Goal: Use online tool/utility: Utilize a website feature to perform a specific function

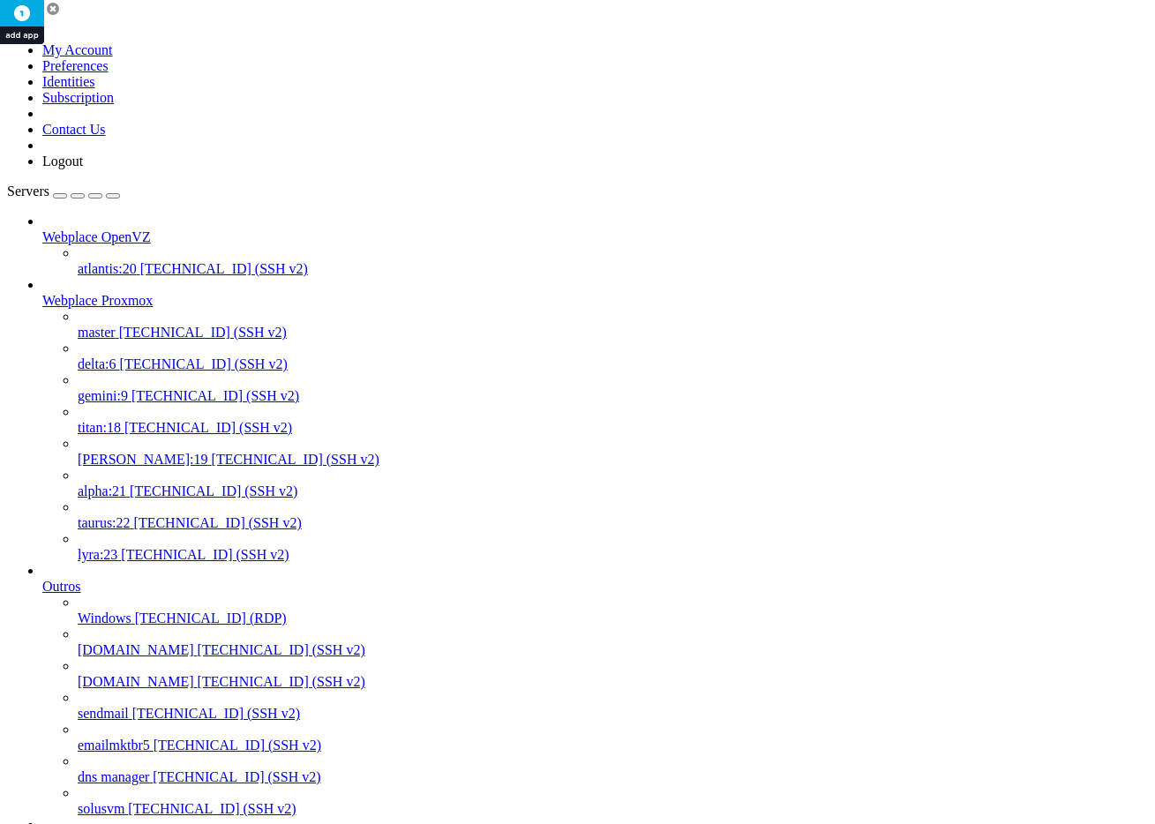
click at [119, 325] on span "[TECHNICAL_ID] (SSH v2)" at bounding box center [203, 332] width 168 height 15
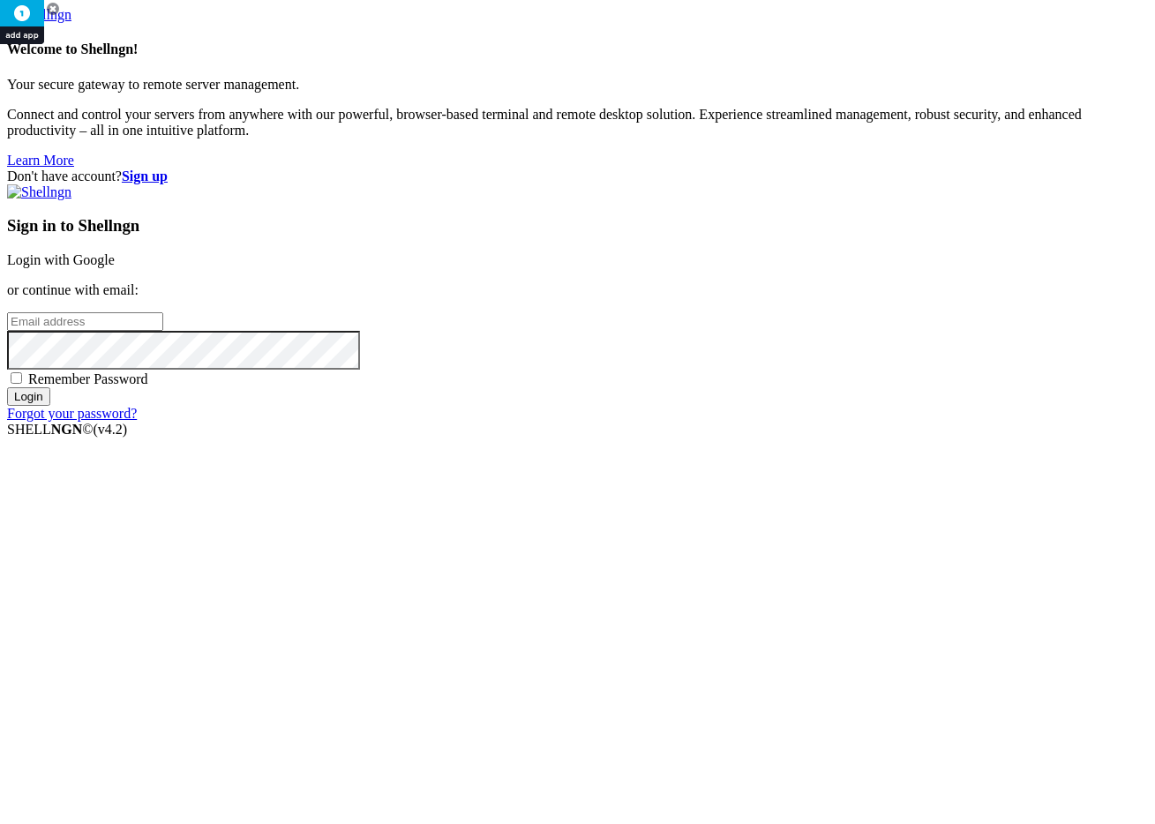
type input "[PERSON_NAME][EMAIL_ADDRESS][DOMAIN_NAME]"
click at [50, 406] on input "Login" at bounding box center [28, 396] width 43 height 19
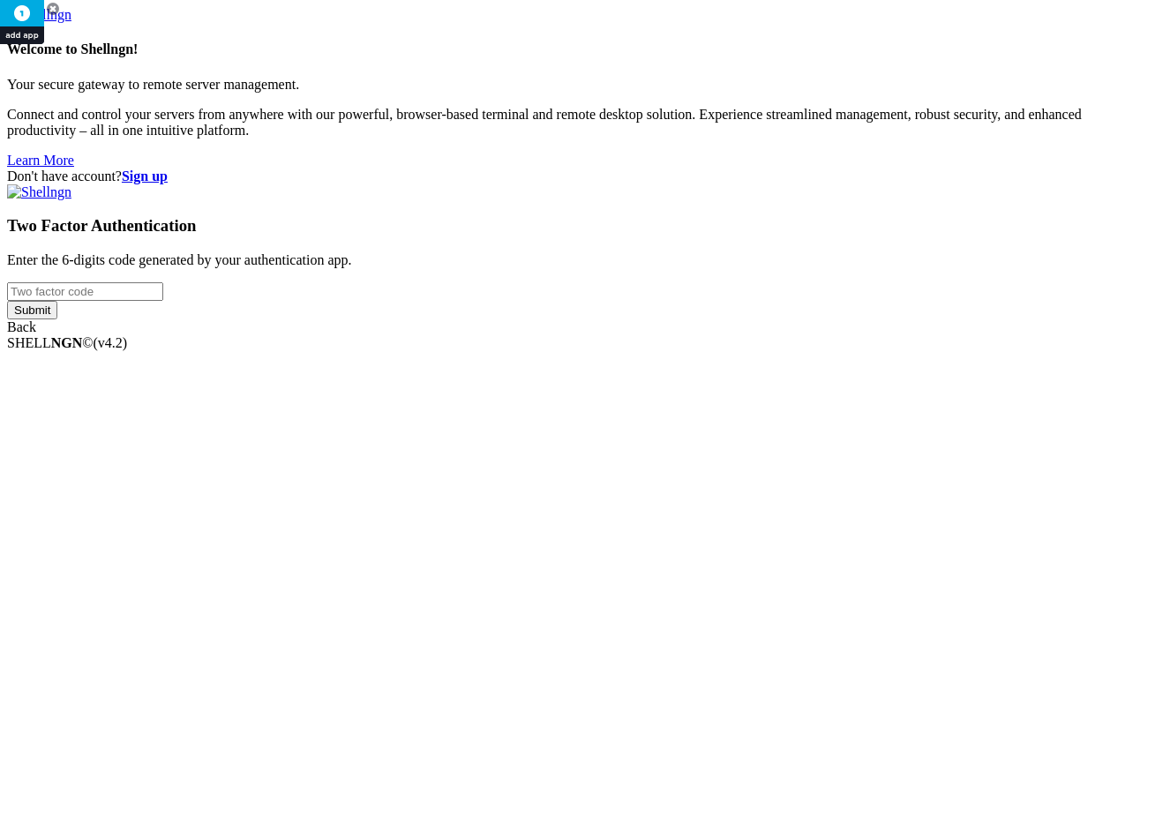
click at [651, 335] on div "Two Factor Authentication Enter the 6-digits code generated by your authenticat…" at bounding box center [577, 259] width 1141 height 151
click at [163, 301] on input "number" at bounding box center [85, 291] width 156 height 19
type input "483283"
click at [7, 301] on input "Submit" at bounding box center [32, 310] width 50 height 19
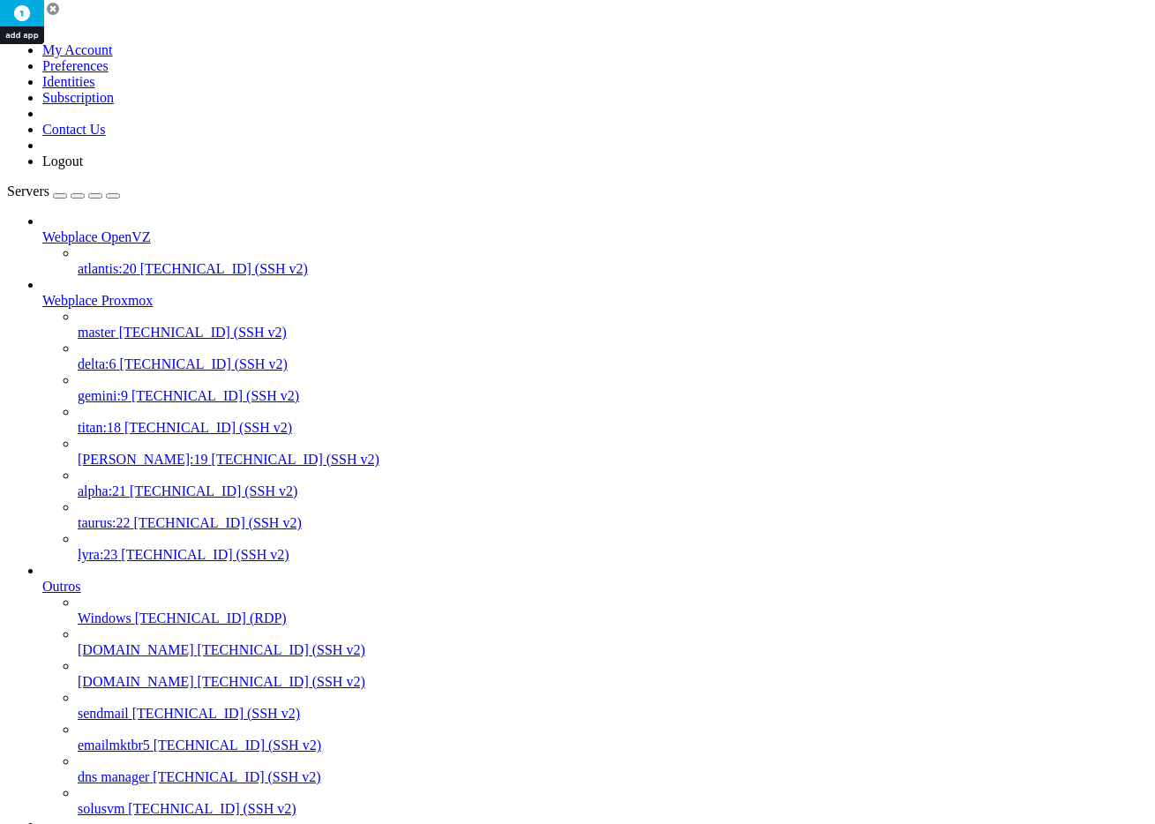
drag, startPoint x: 258, startPoint y: 2841, endPoint x: 264, endPoint y: 2834, distance: 9.4
